Goal: Task Accomplishment & Management: Use online tool/utility

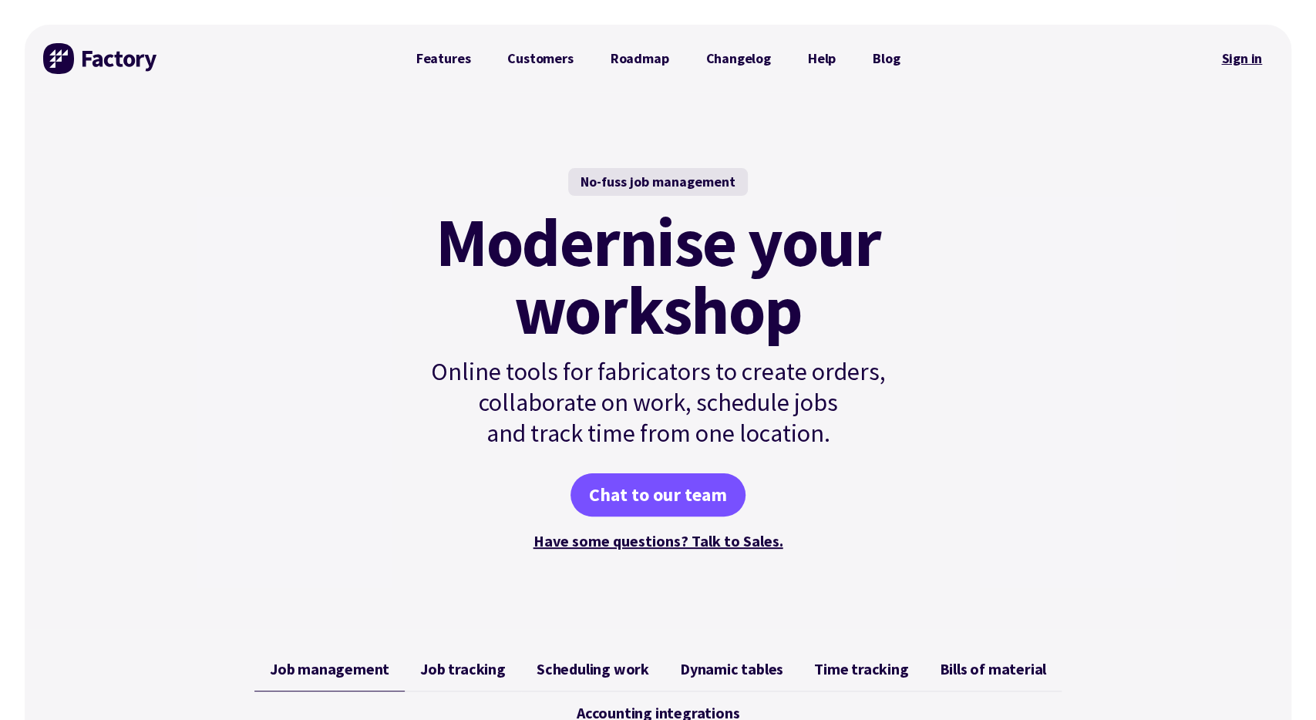
click at [1243, 64] on link "Sign in" at bounding box center [1241, 58] width 62 height 35
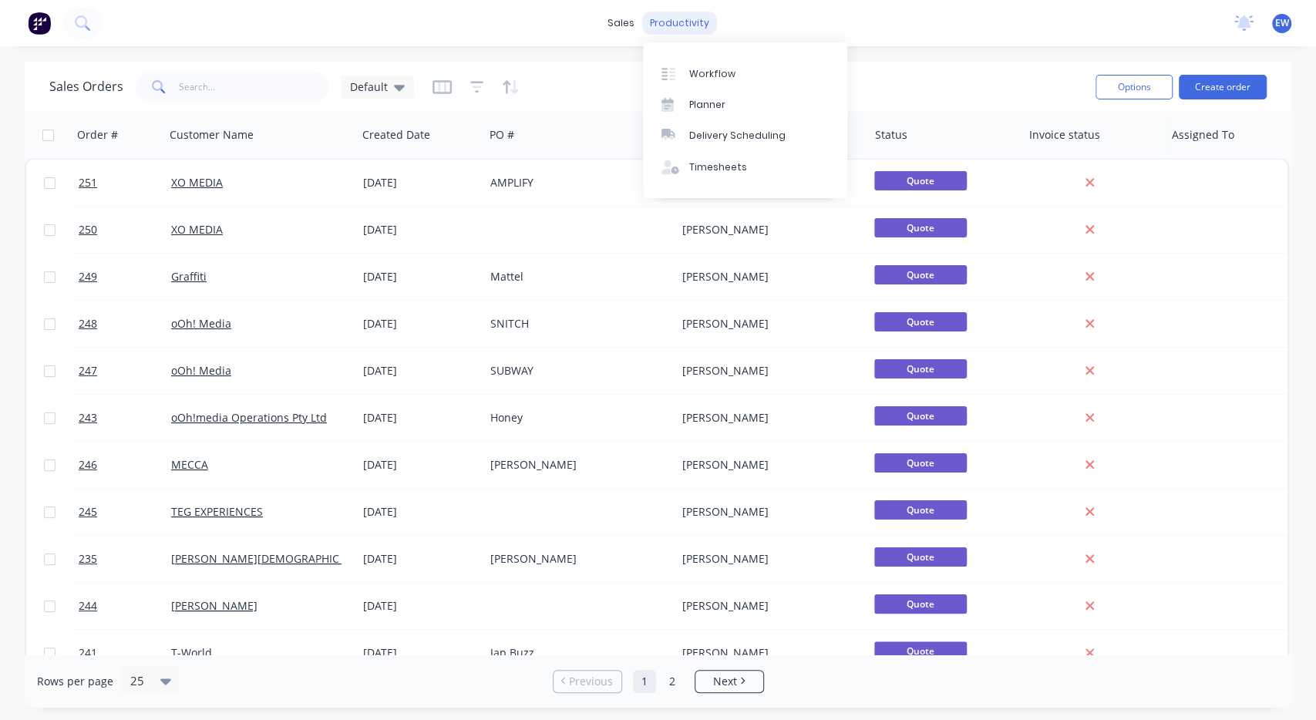
click at [665, 32] on div "productivity" at bounding box center [679, 23] width 75 height 23
click at [701, 66] on link "Workflow" at bounding box center [745, 73] width 204 height 31
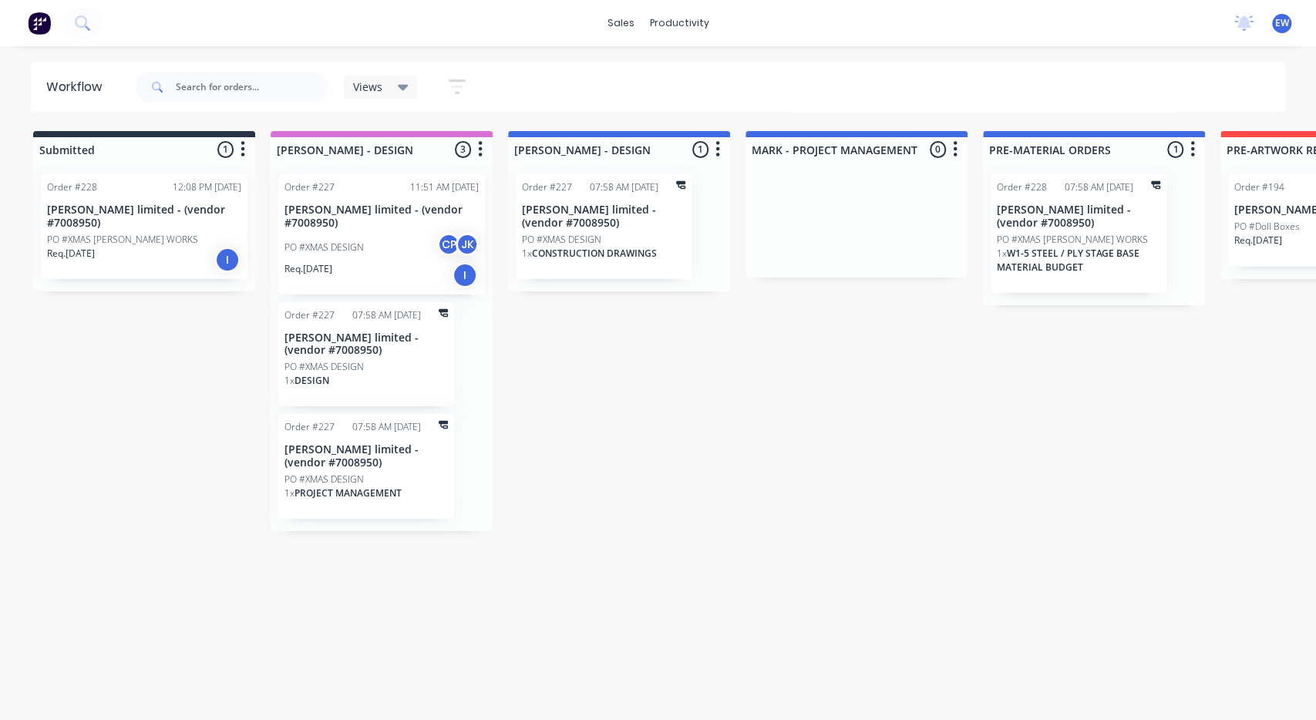
click at [396, 88] on div "Views" at bounding box center [380, 87] width 55 height 14
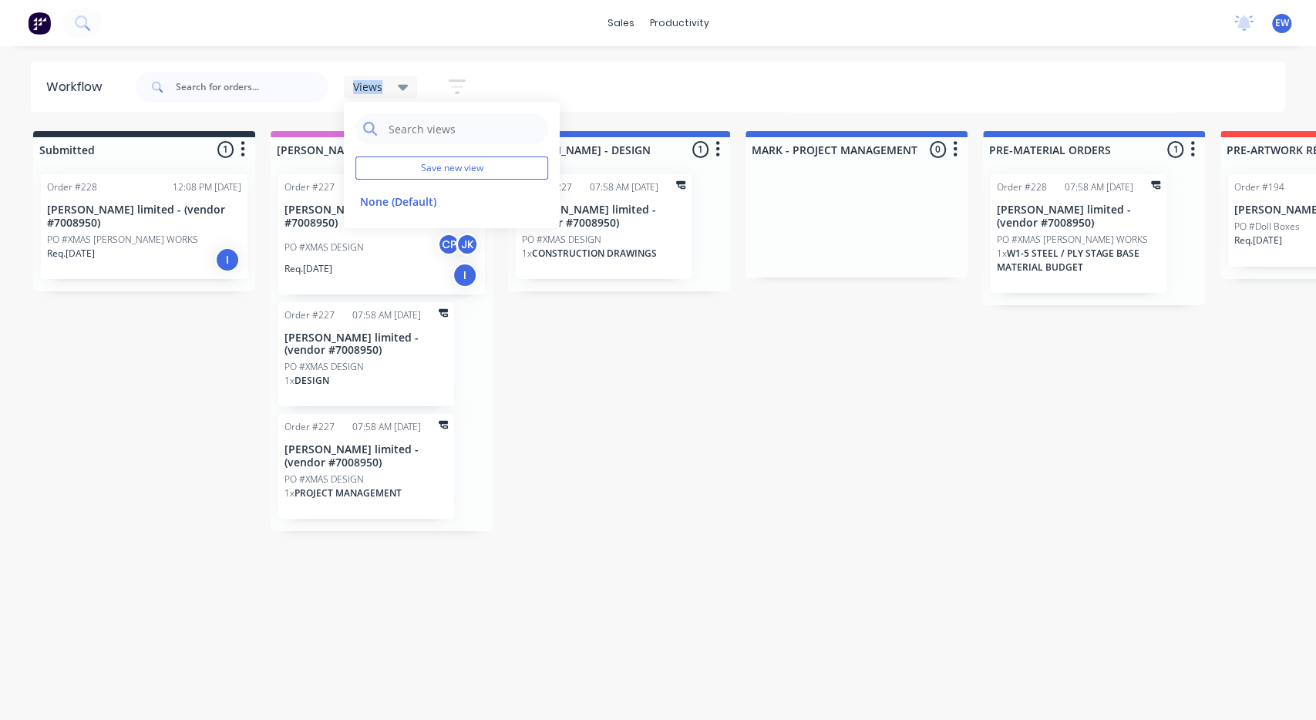
drag, startPoint x: 396, startPoint y: 87, endPoint x: 411, endPoint y: 87, distance: 14.6
click at [397, 87] on div "Views" at bounding box center [380, 87] width 55 height 14
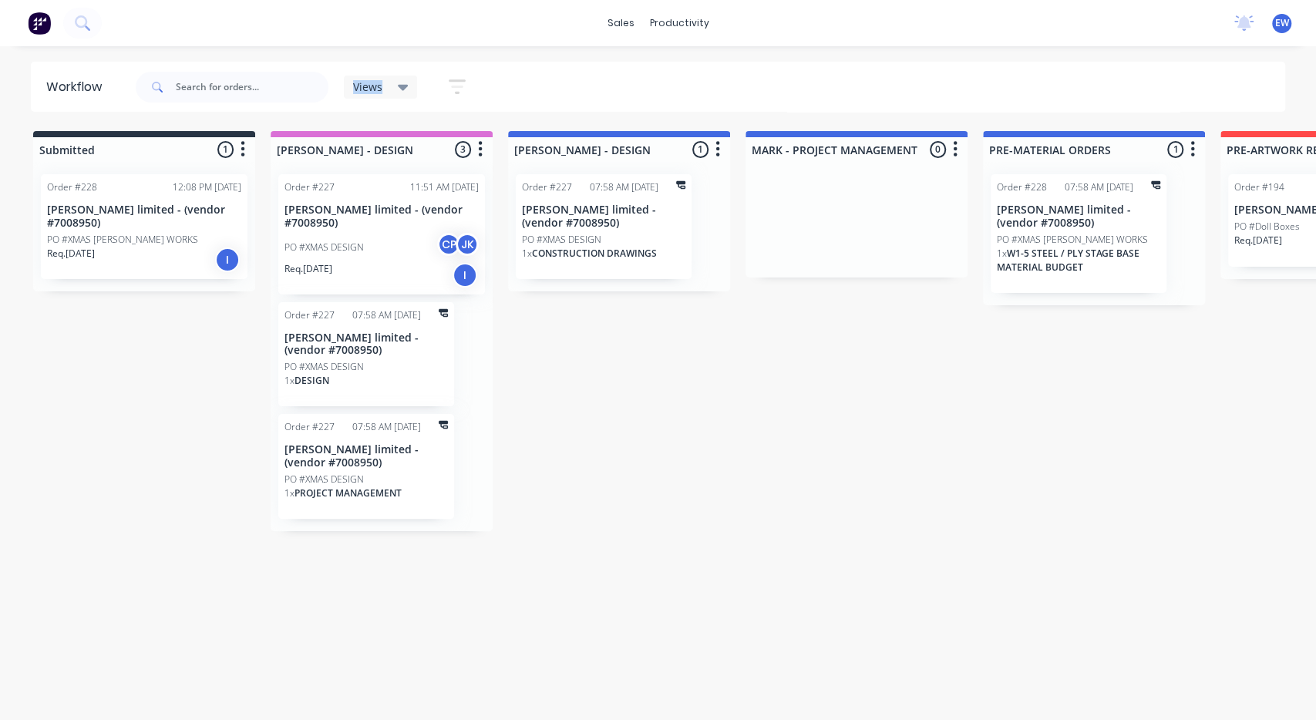
click at [451, 84] on icon "button" at bounding box center [457, 86] width 17 height 19
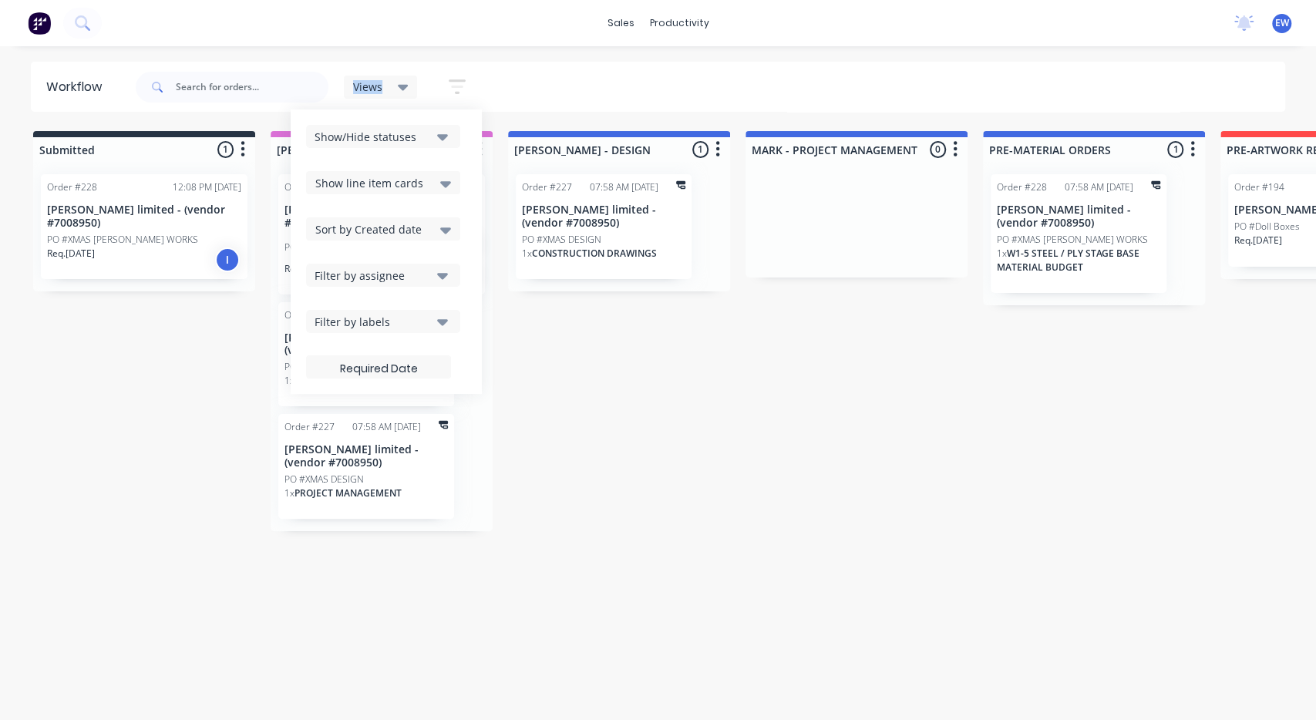
click at [420, 271] on div "Filter by assignee" at bounding box center [372, 275] width 116 height 16
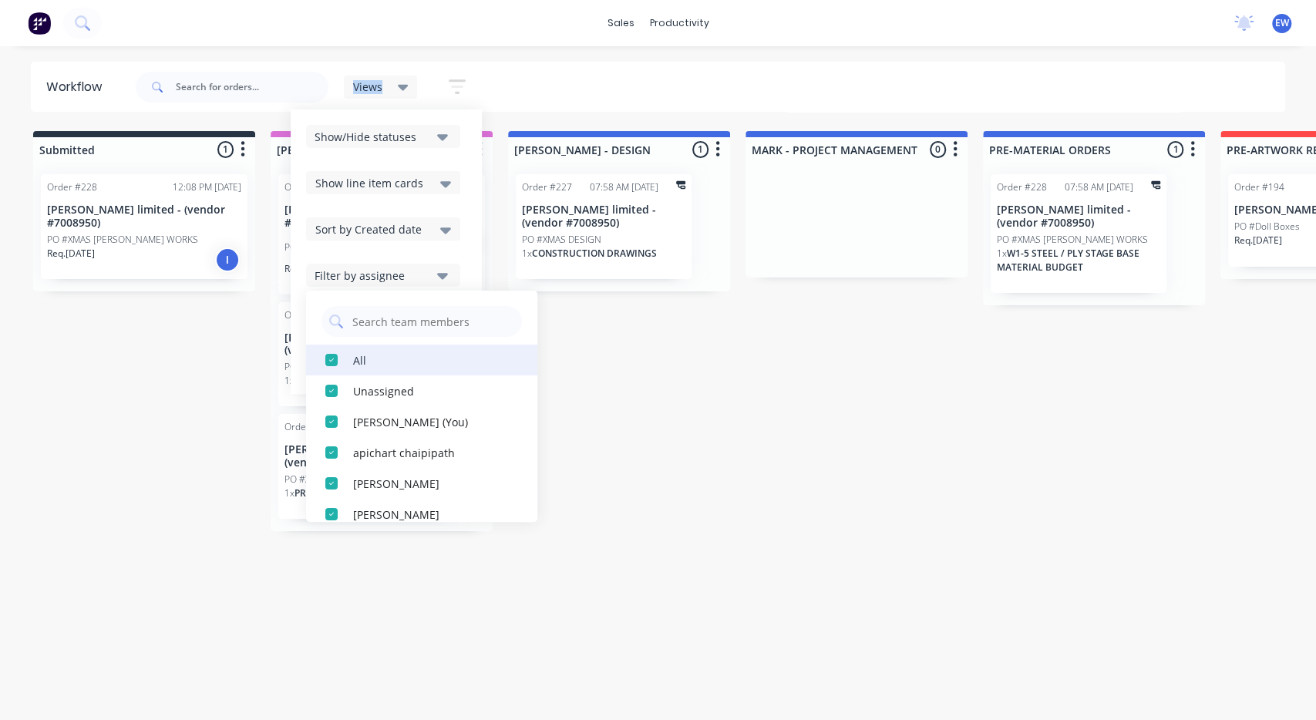
click at [328, 358] on div "button" at bounding box center [331, 360] width 31 height 31
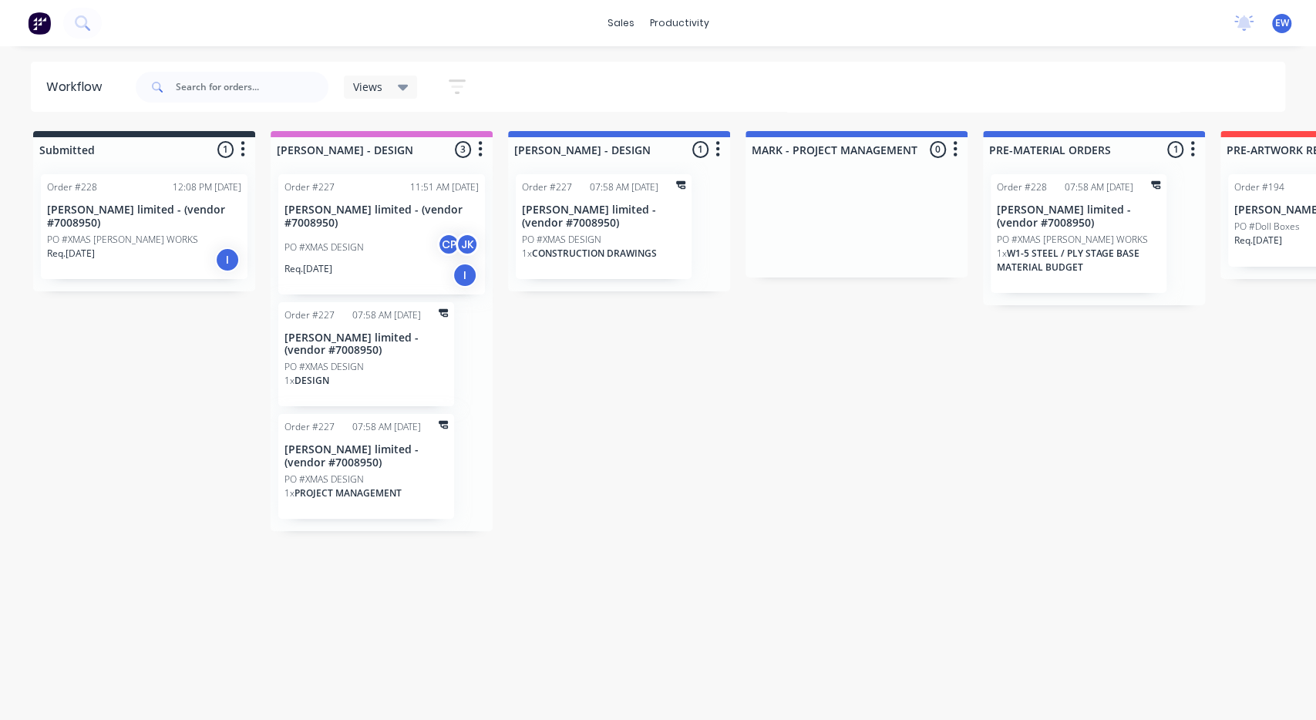
drag, startPoint x: 457, startPoint y: 76, endPoint x: 464, endPoint y: 113, distance: 36.9
click at [457, 77] on button "button" at bounding box center [456, 87] width 49 height 30
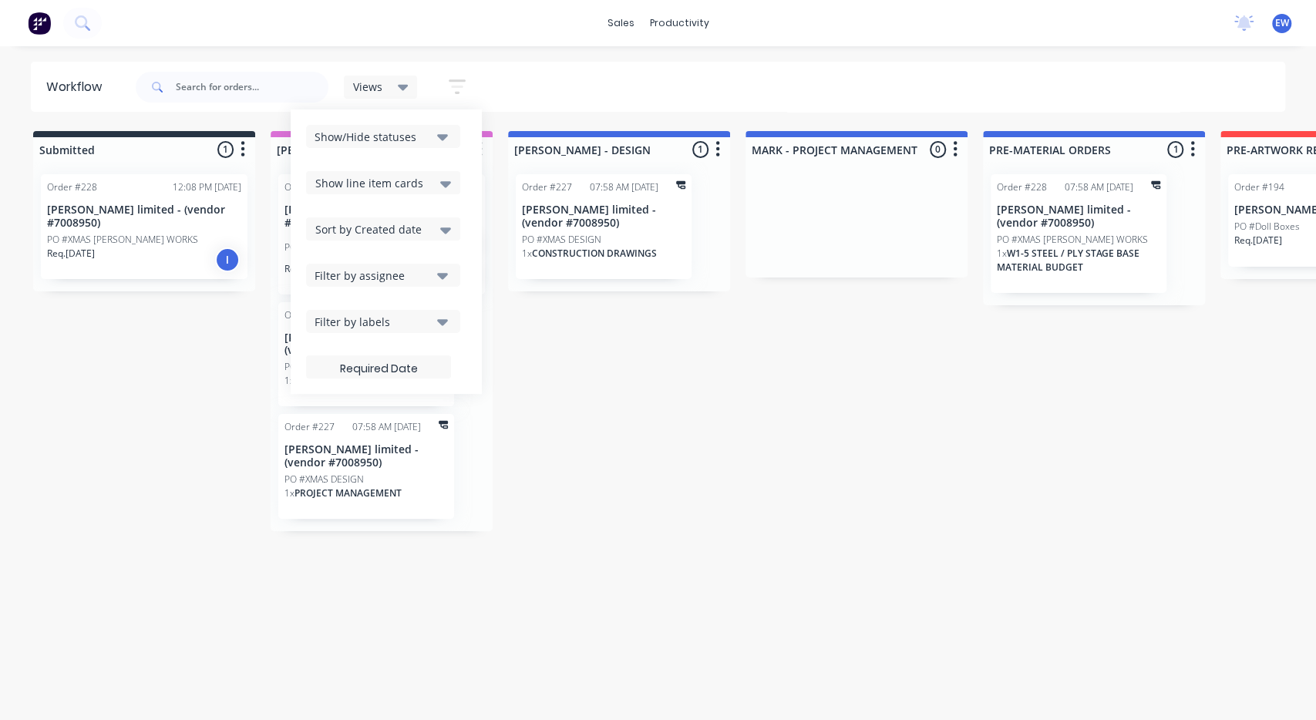
click at [385, 274] on div "Filter by assignee" at bounding box center [372, 275] width 116 height 16
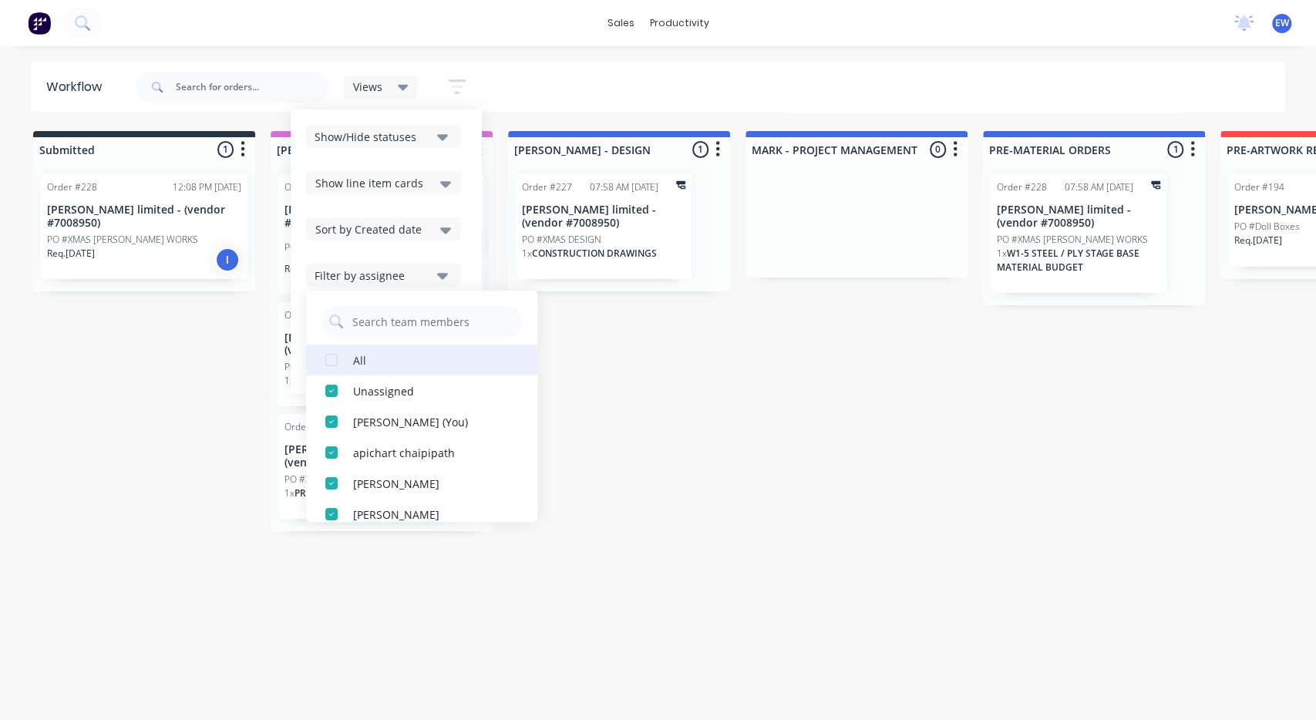
click at [328, 365] on div "button" at bounding box center [331, 360] width 31 height 31
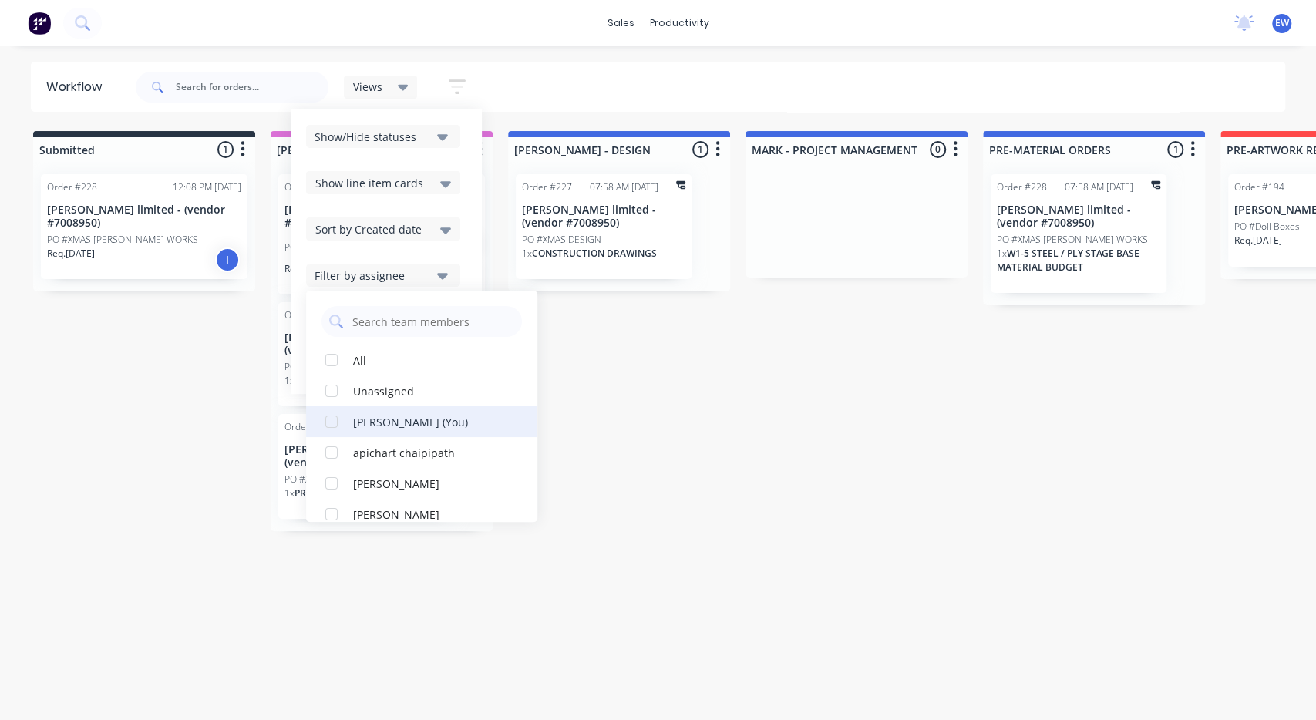
click at [327, 423] on div "button" at bounding box center [331, 421] width 31 height 31
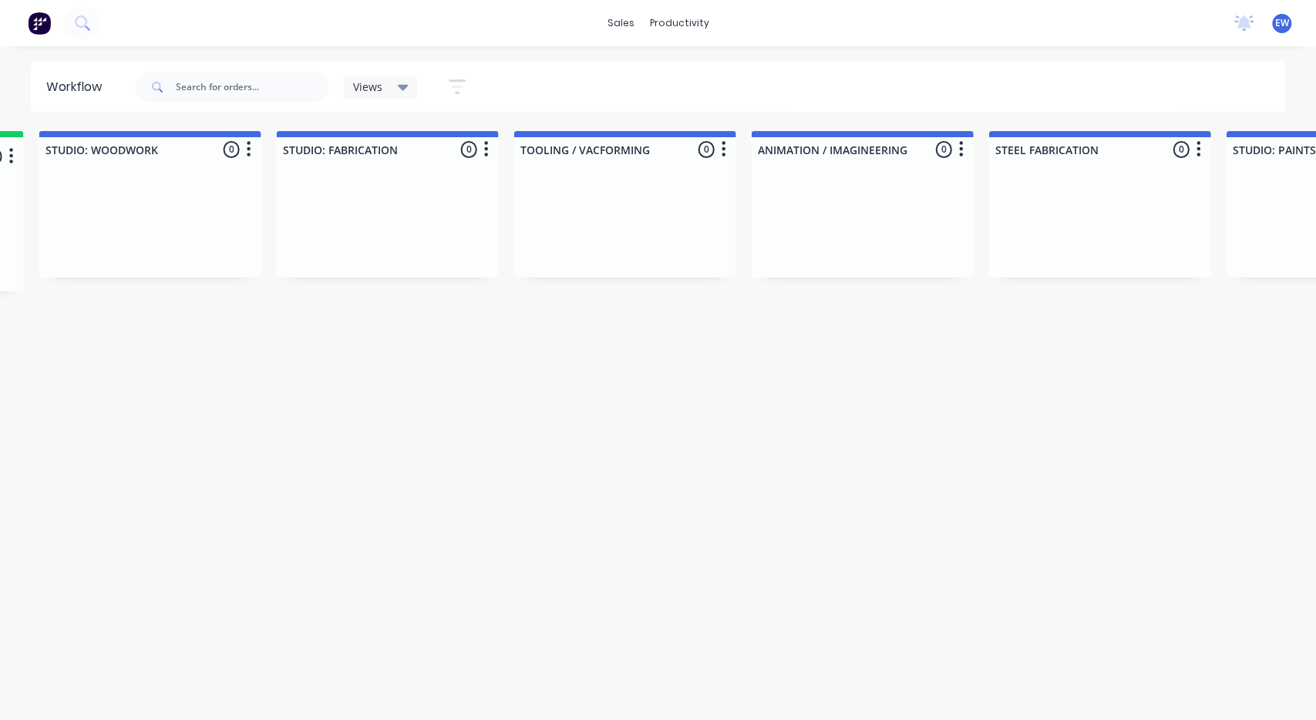
drag, startPoint x: 651, startPoint y: 391, endPoint x: 549, endPoint y: 399, distance: 102.1
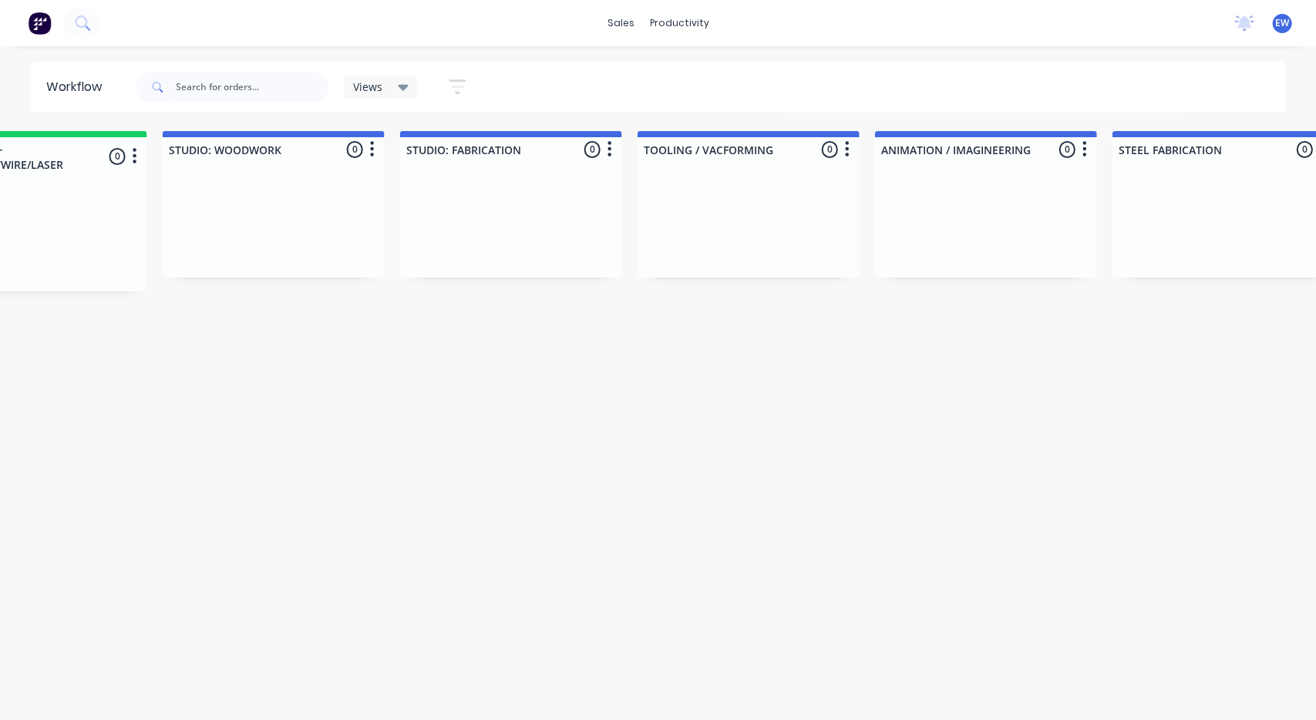
click at [452, 89] on icon "button" at bounding box center [457, 86] width 17 height 19
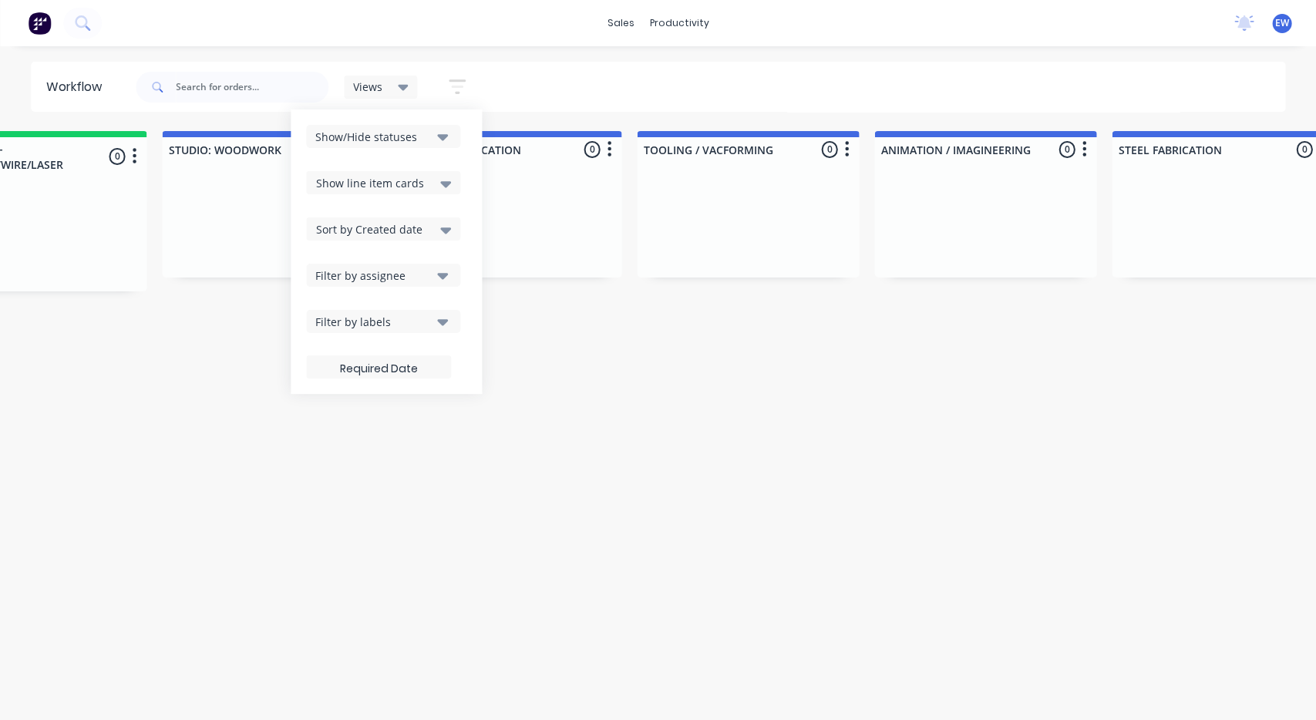
click at [441, 285] on button "Filter by assignee" at bounding box center [383, 275] width 154 height 23
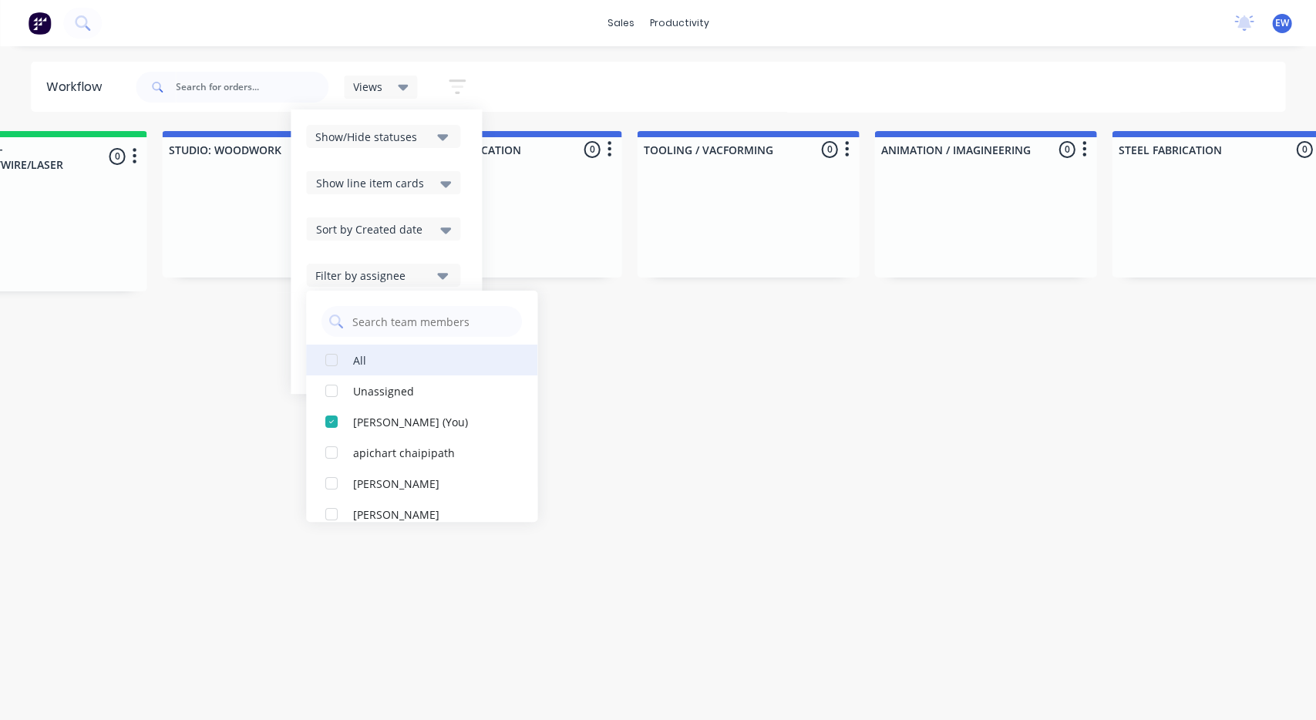
click at [331, 362] on div "button" at bounding box center [331, 360] width 31 height 31
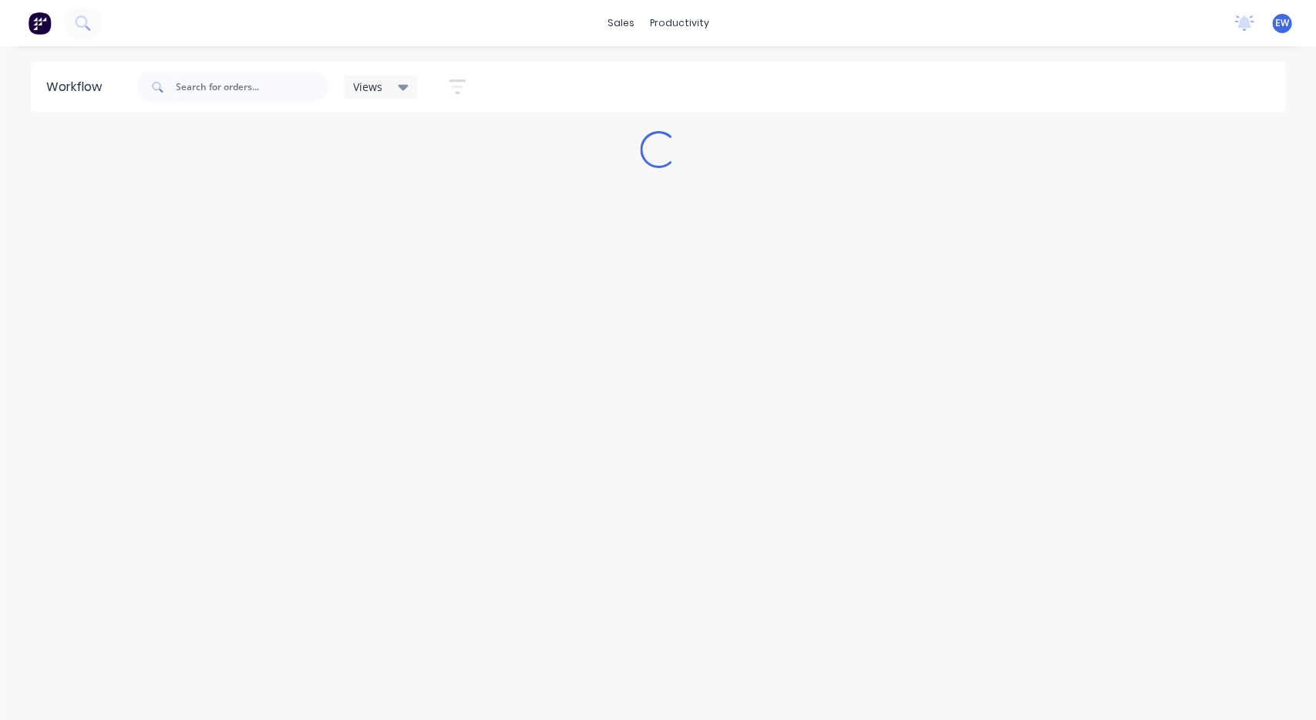
scroll to position [0, 0]
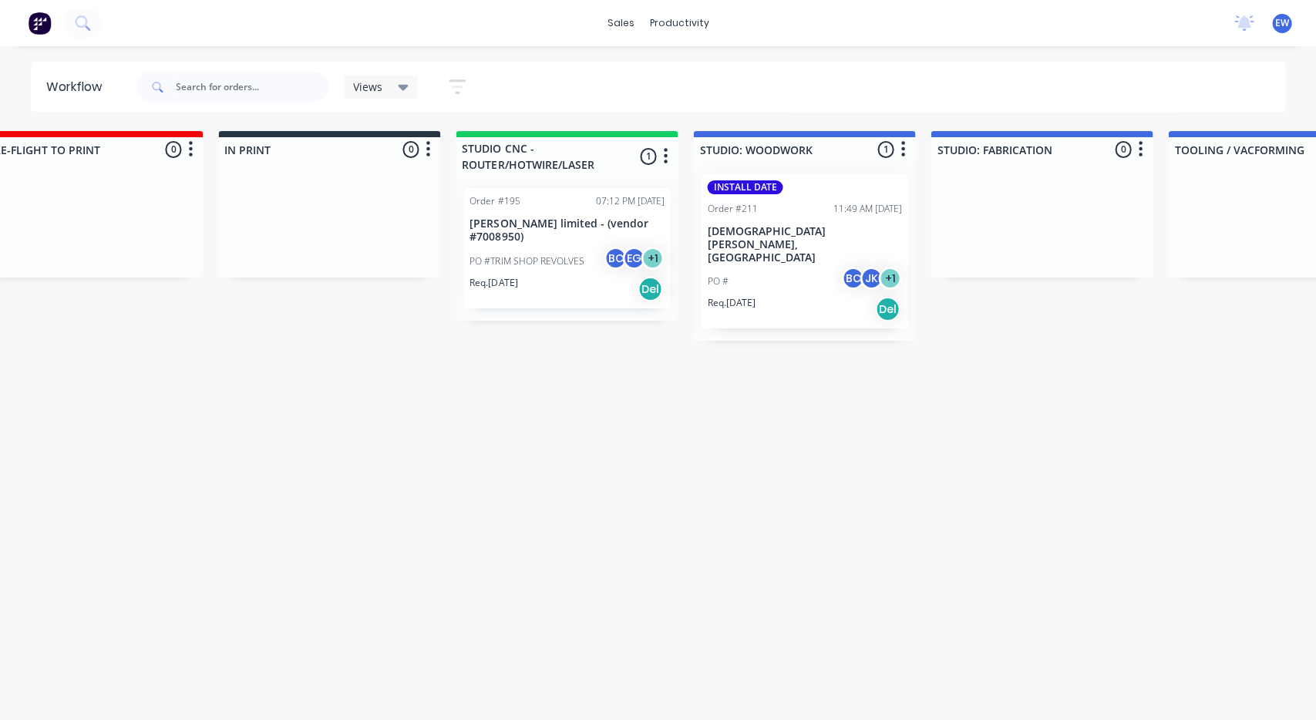
drag, startPoint x: 647, startPoint y: 348, endPoint x: 681, endPoint y: 335, distance: 35.4
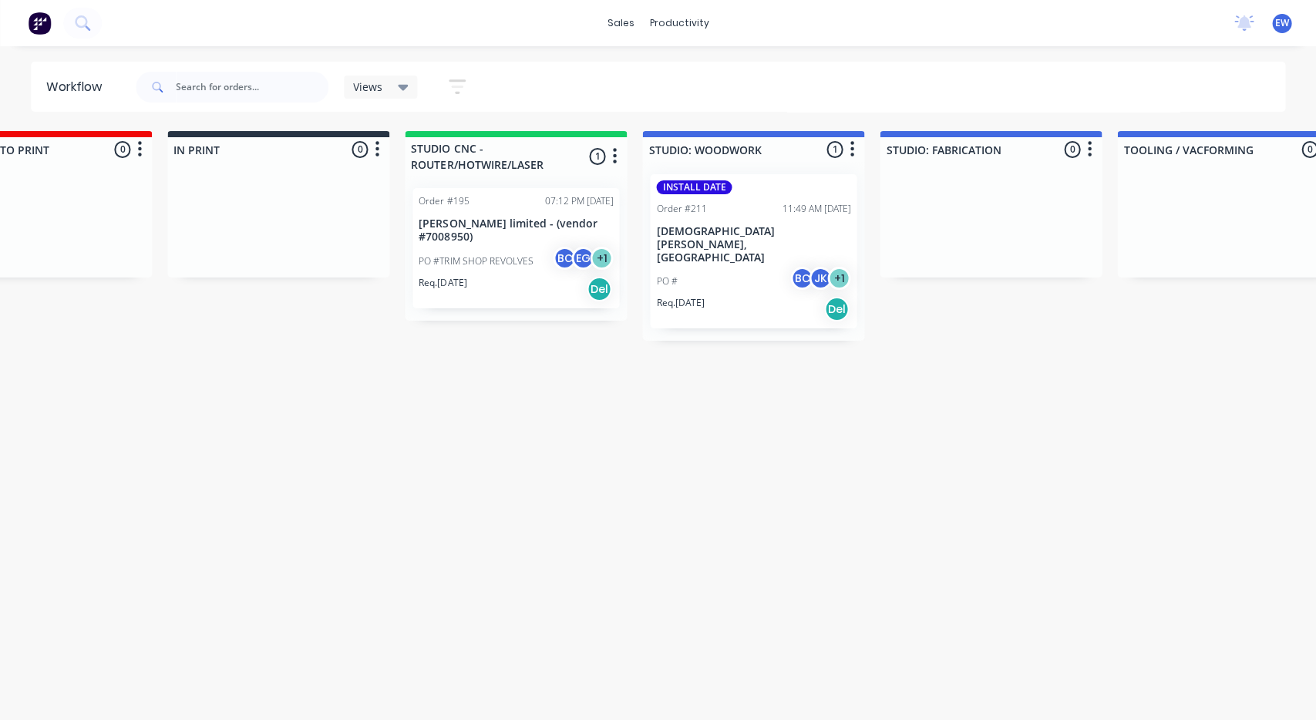
scroll to position [0, 1535]
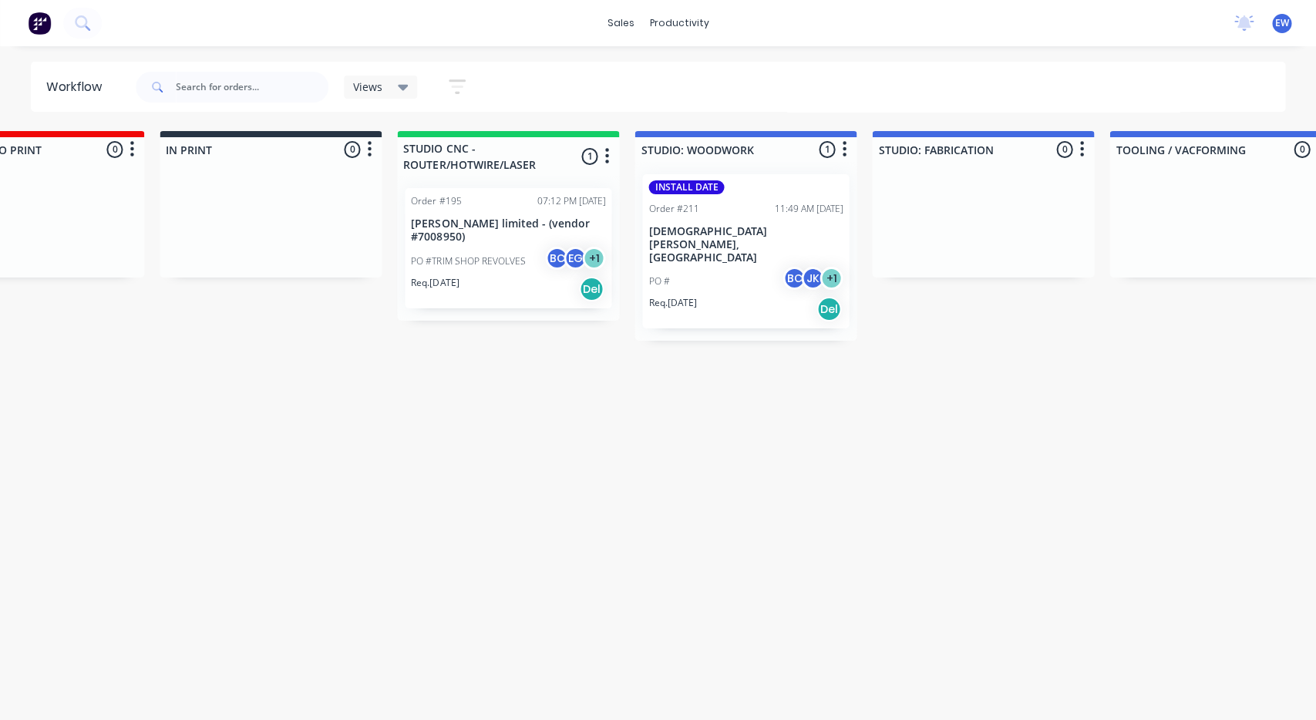
click at [726, 227] on p "[DEMOGRAPHIC_DATA][PERSON_NAME], [GEOGRAPHIC_DATA]" at bounding box center [745, 244] width 194 height 39
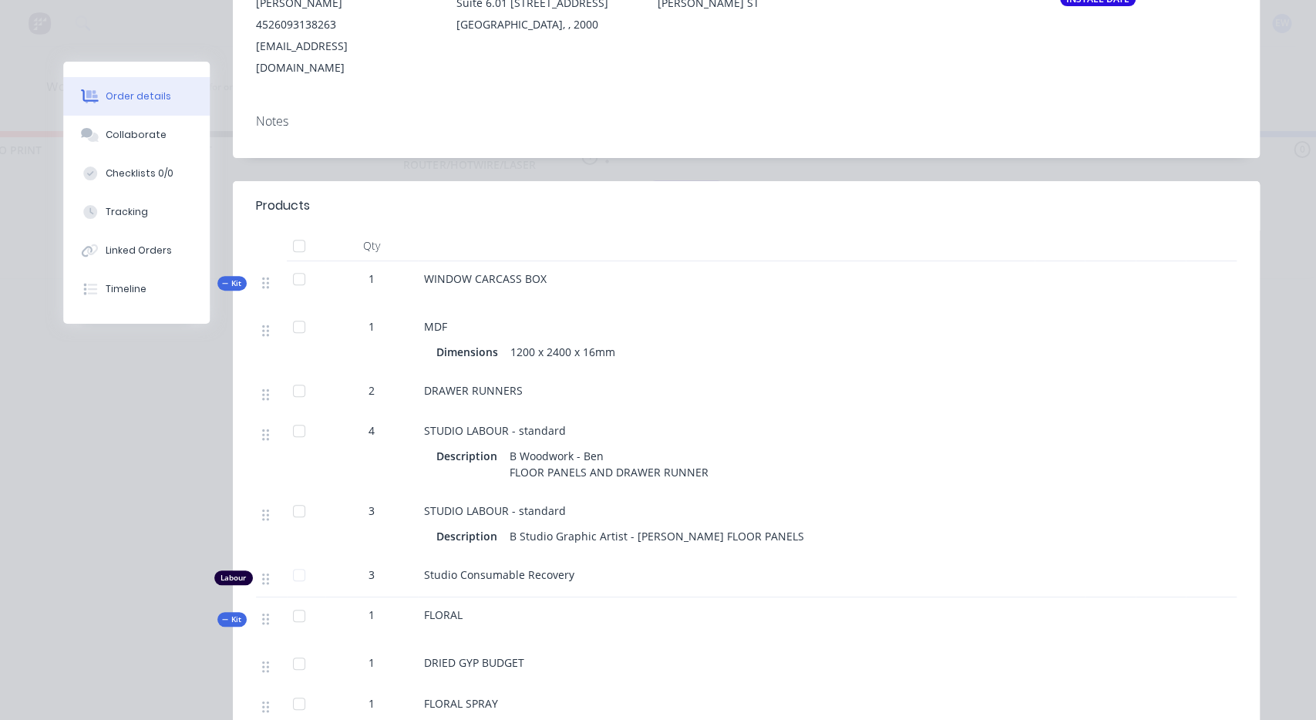
scroll to position [259, 0]
click at [22, 421] on div "Order details Collaborate Checklists 0/0 Tracking Linked Orders Timeline Order …" at bounding box center [658, 360] width 1316 height 720
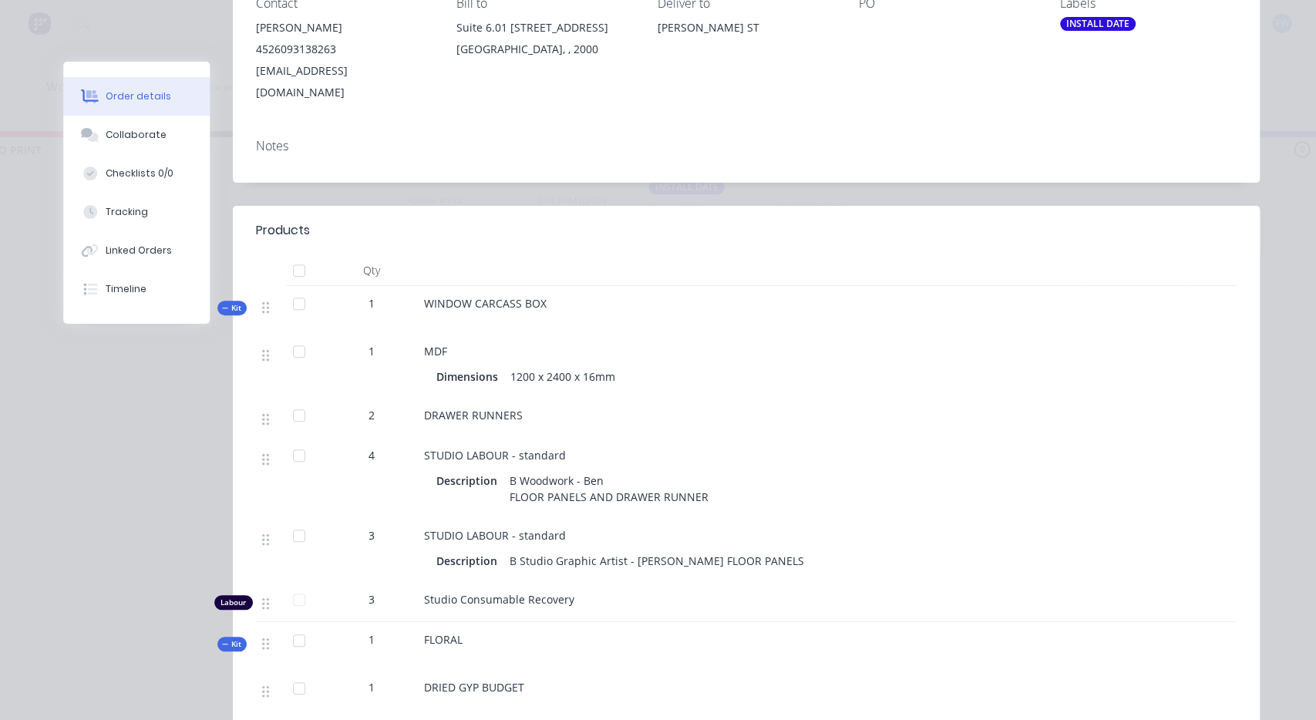
scroll to position [0, 0]
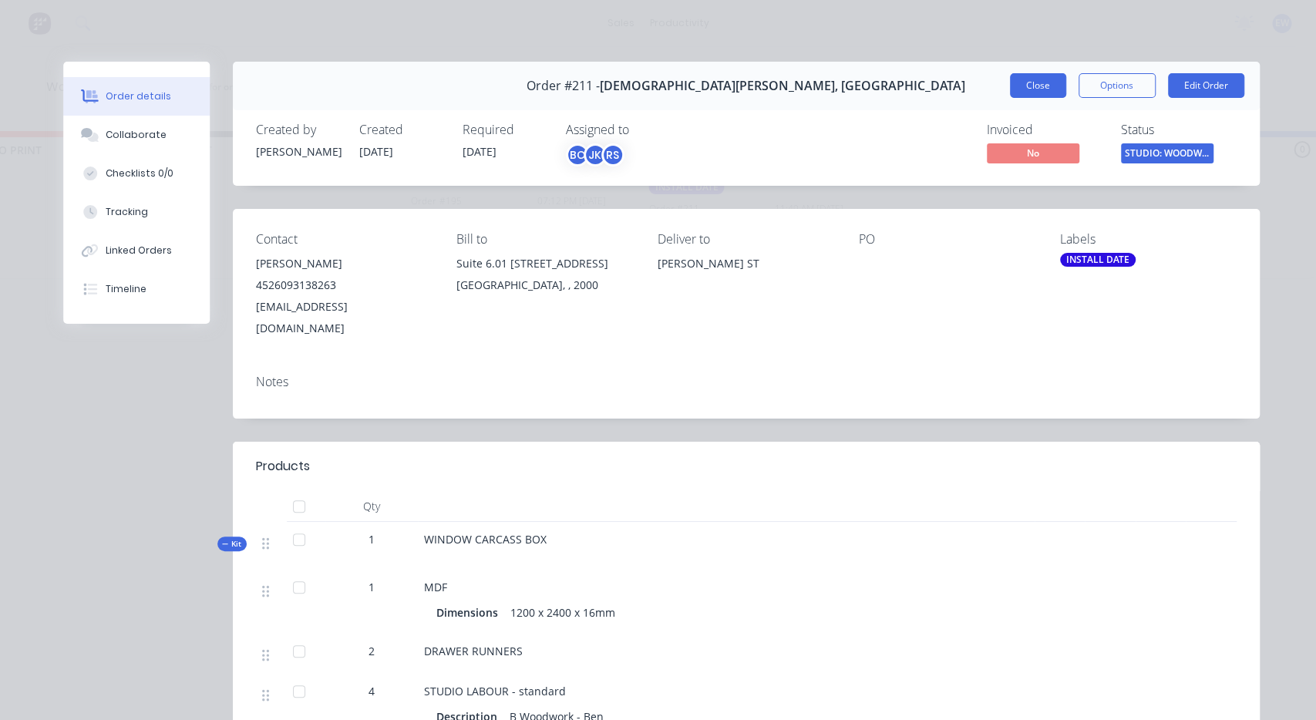
click at [1047, 90] on button "Close" at bounding box center [1038, 85] width 56 height 25
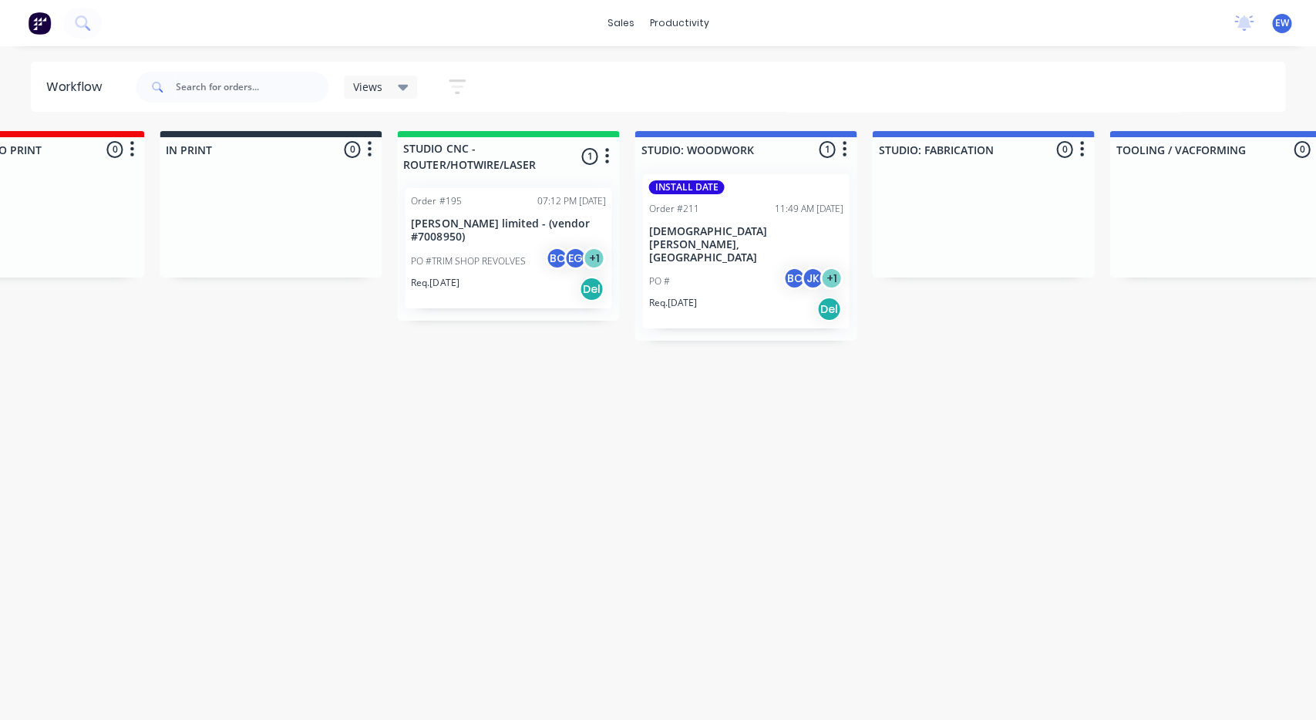
click at [711, 224] on div "INSTALL DATE Order #211 11:49 AM [DATE] Christian Dior Couture, Oceania PO # BC…" at bounding box center [745, 251] width 207 height 154
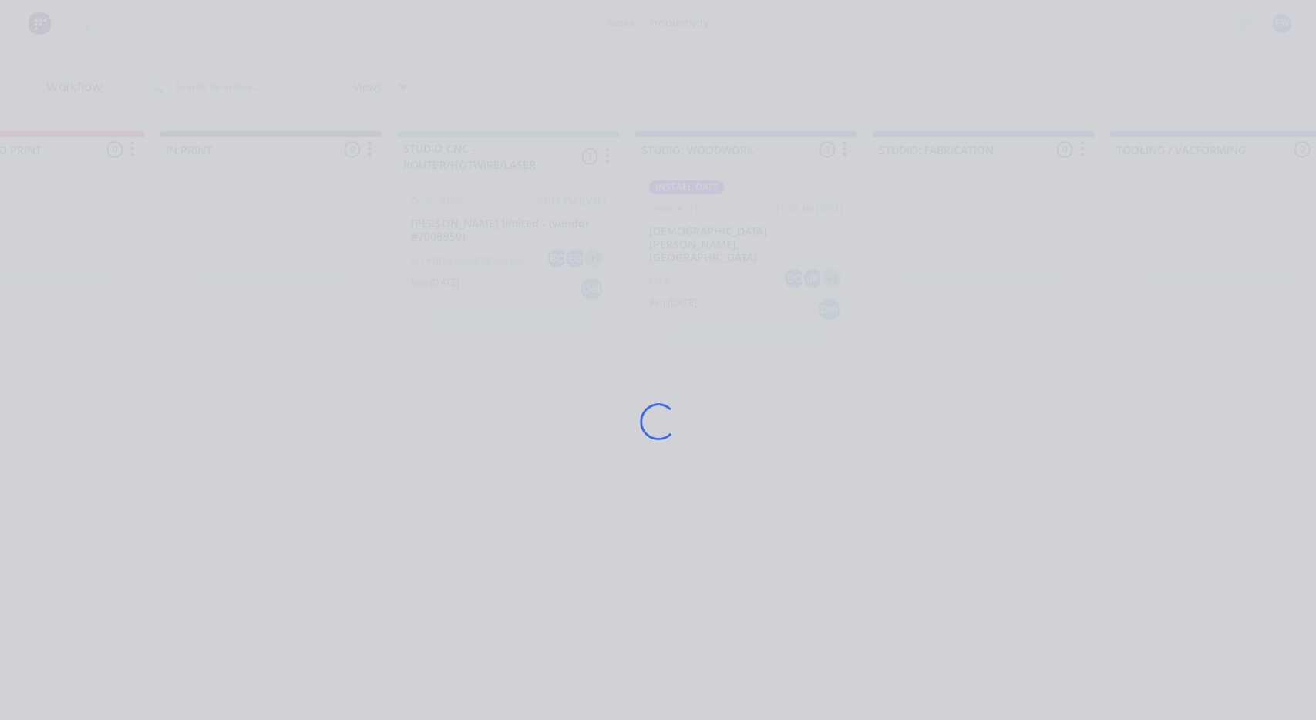
click at [838, 565] on div "Loading..." at bounding box center [658, 422] width 1233 height 720
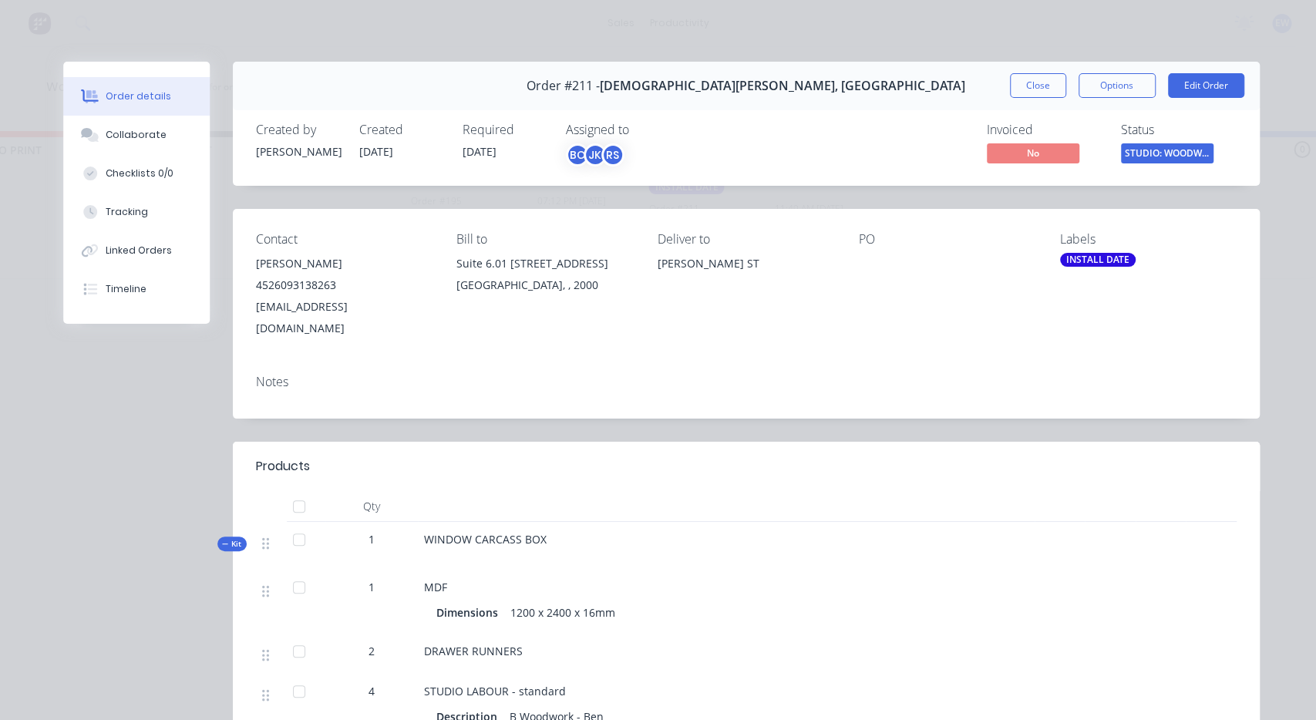
click at [132, 34] on div "Order details Collaborate Checklists 0/0 Tracking Linked Orders Timeline Order …" at bounding box center [658, 360] width 1316 height 720
click at [1039, 81] on button "Close" at bounding box center [1038, 85] width 56 height 25
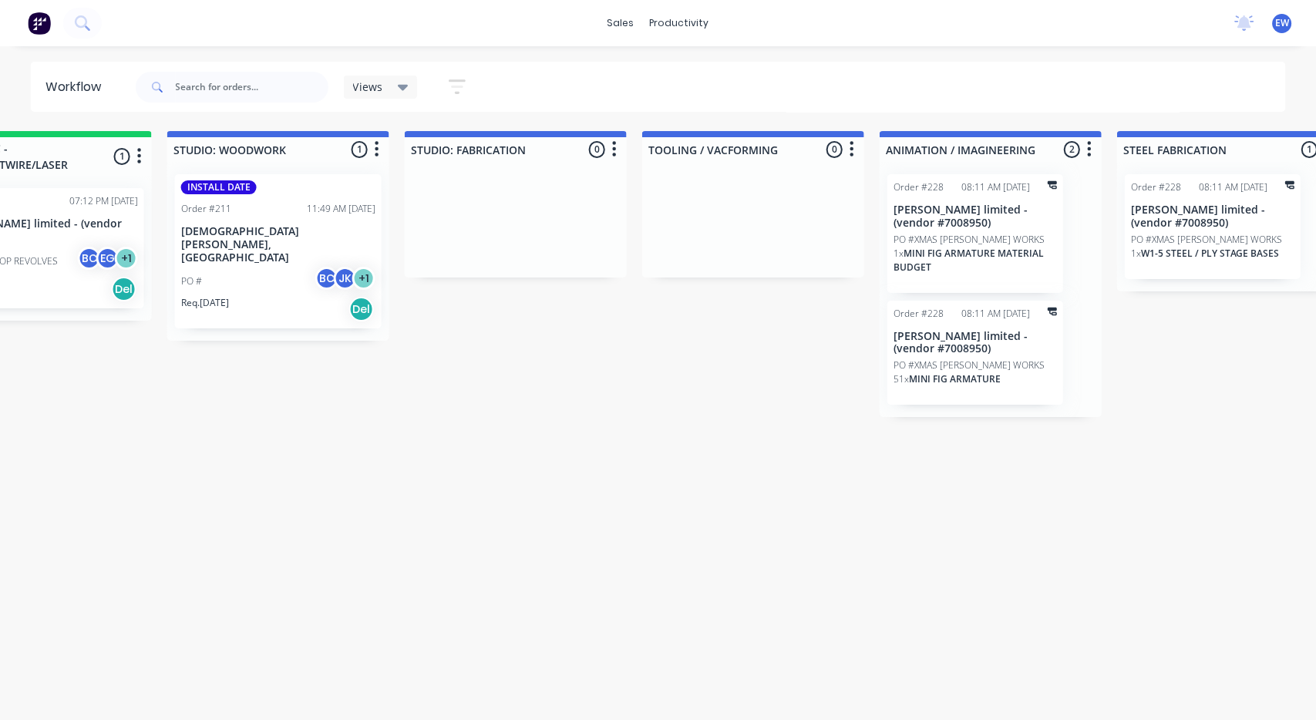
drag, startPoint x: 896, startPoint y: 335, endPoint x: 890, endPoint y: 353, distance: 19.3
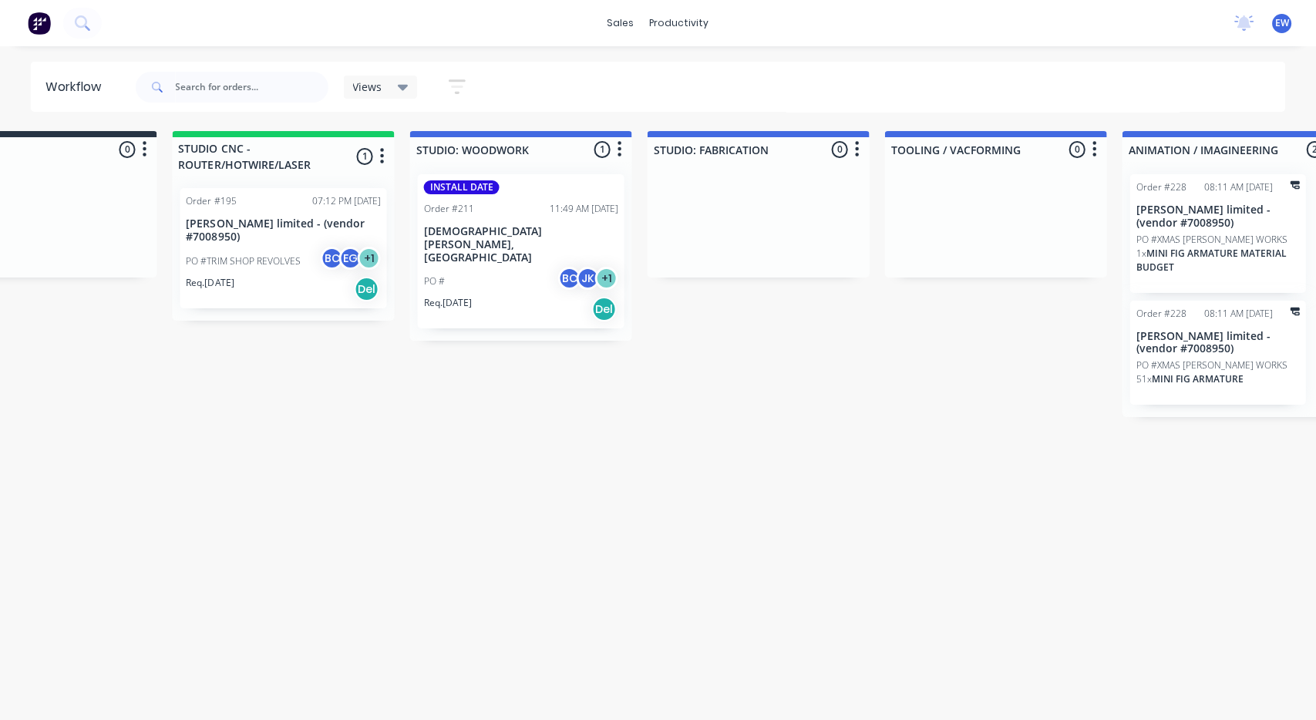
drag, startPoint x: 864, startPoint y: 363, endPoint x: 808, endPoint y: 372, distance: 57.0
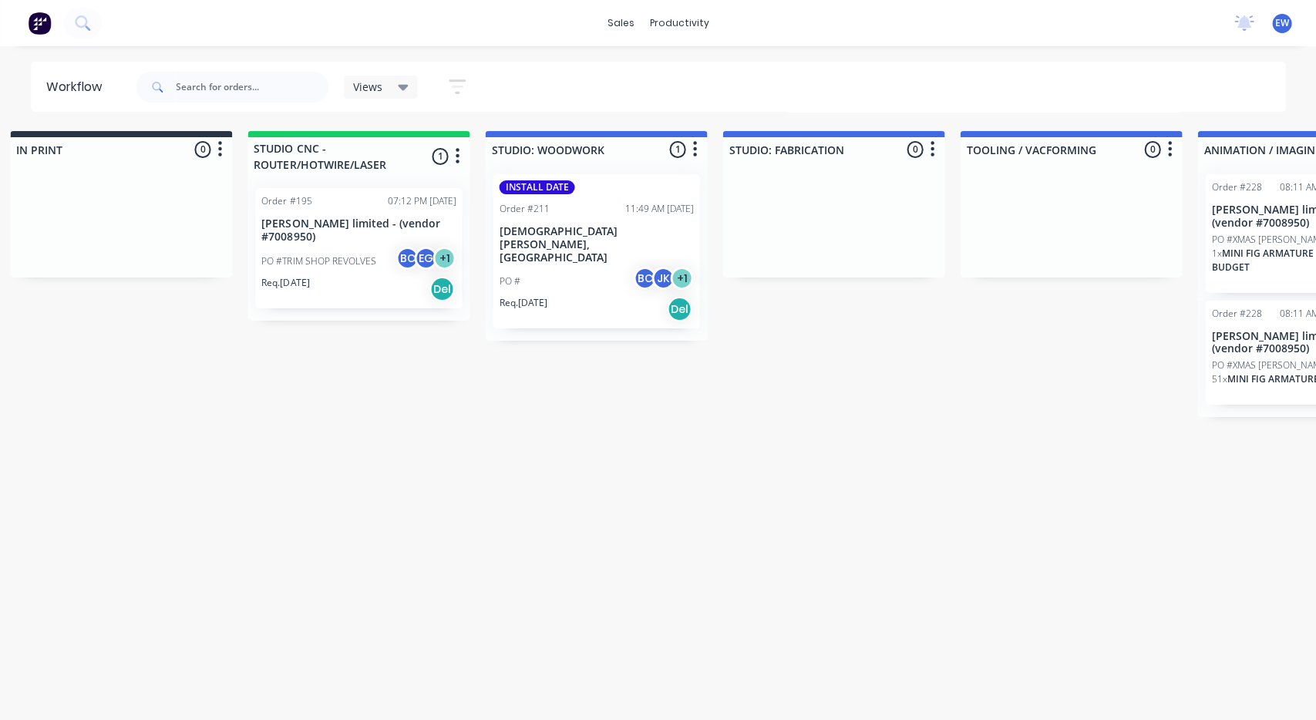
drag, startPoint x: 810, startPoint y: 378, endPoint x: 800, endPoint y: 377, distance: 10.1
